Goal: Task Accomplishment & Management: Manage account settings

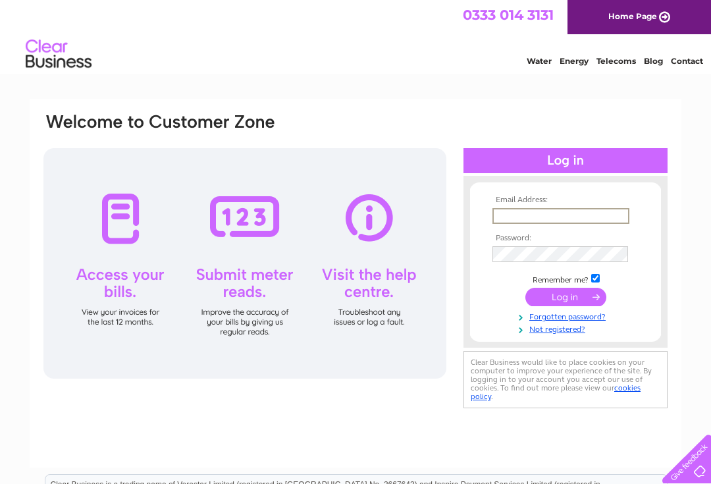
click at [581, 224] on input "text" at bounding box center [561, 216] width 137 height 16
type input "[EMAIL_ADDRESS][DOMAIN_NAME]"
click at [566, 298] on input "submit" at bounding box center [566, 297] width 81 height 18
click at [586, 290] on input "submit" at bounding box center [566, 295] width 81 height 18
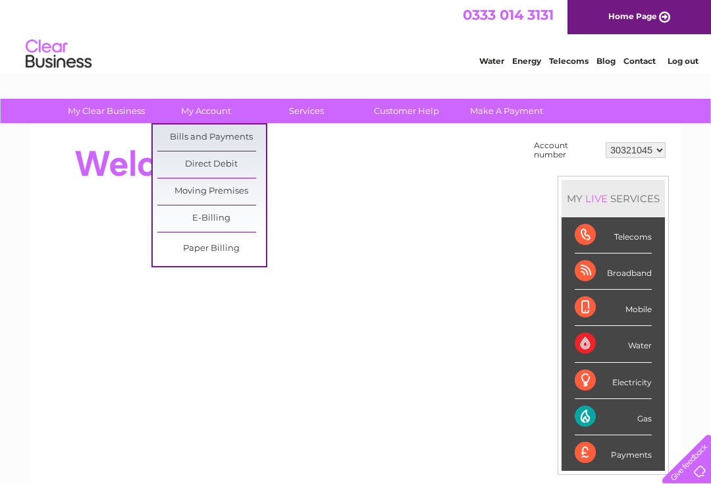
click at [253, 140] on link "Bills and Payments" at bounding box center [211, 137] width 109 height 26
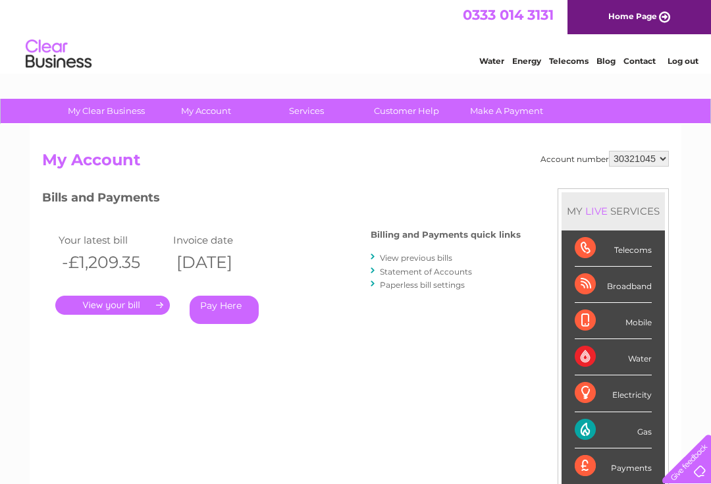
click at [659, 161] on select "30321045" at bounding box center [639, 159] width 60 height 16
click at [693, 53] on li "Log out" at bounding box center [684, 61] width 40 height 16
click at [684, 65] on link "Log out" at bounding box center [683, 61] width 31 height 10
